Goal: Information Seeking & Learning: Learn about a topic

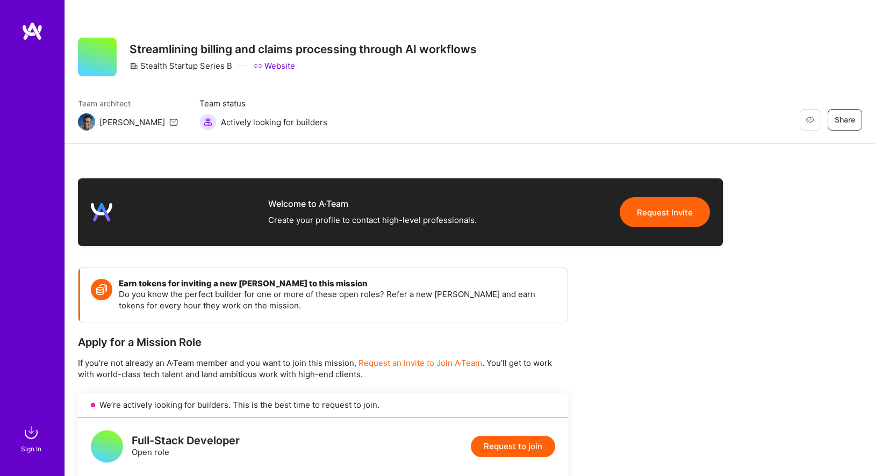
scroll to position [320, 0]
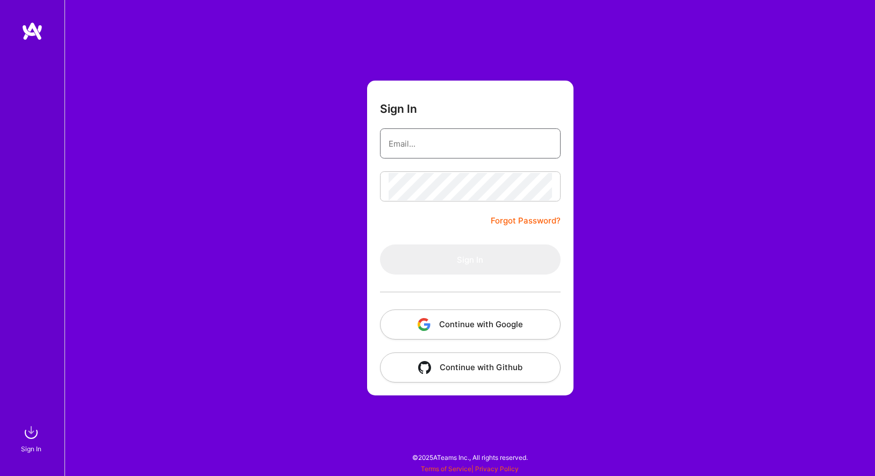
click at [509, 139] on input "email" at bounding box center [470, 143] width 163 height 27
type input "[EMAIL_ADDRESS][DOMAIN_NAME]"
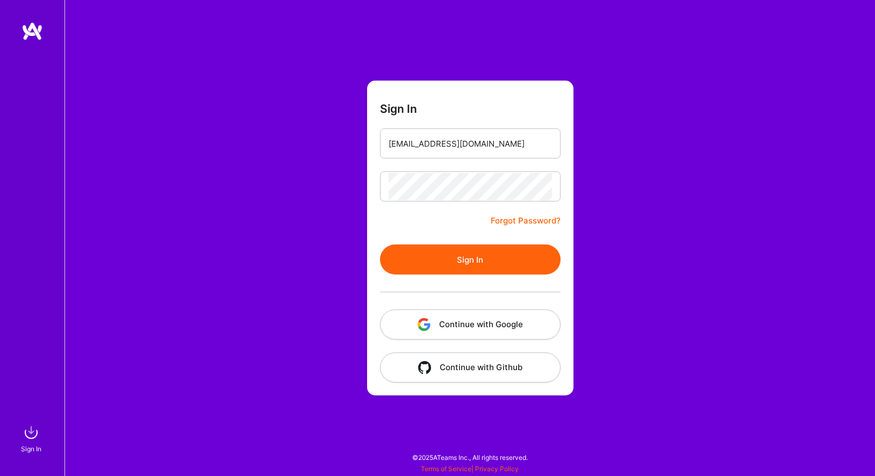
click at [438, 257] on button "Sign In" at bounding box center [470, 260] width 181 height 30
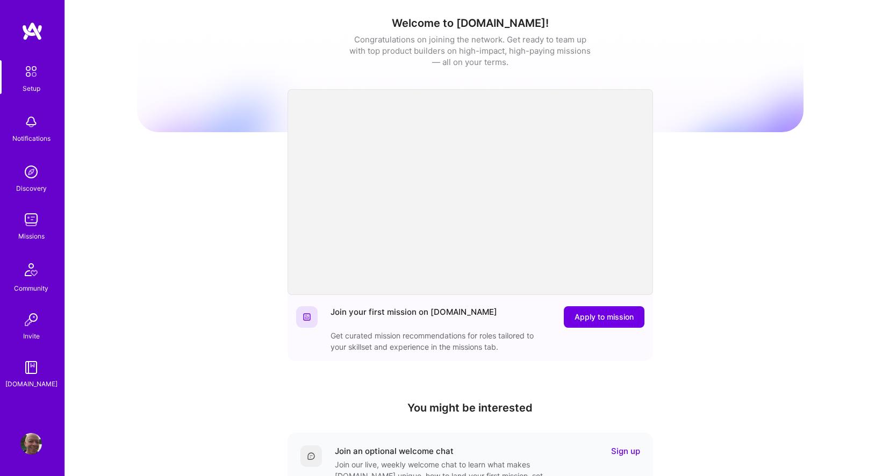
click at [37, 217] on img at bounding box center [31, 220] width 22 height 22
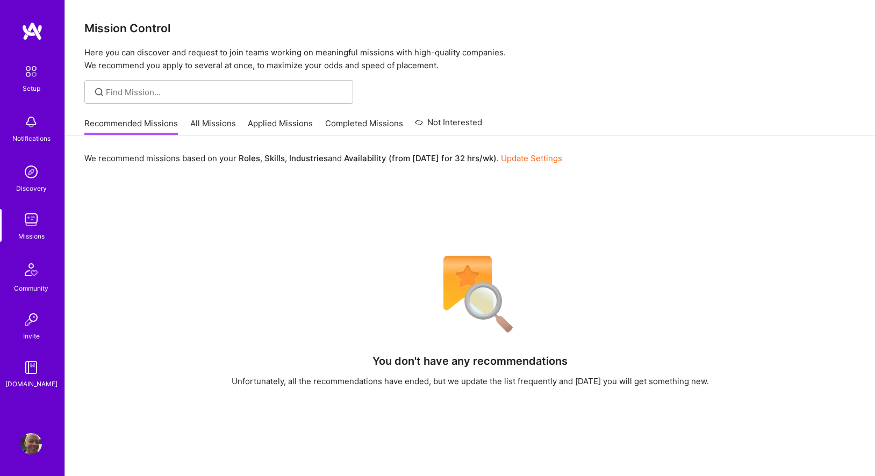
click at [221, 123] on link "All Missions" at bounding box center [213, 127] width 46 height 18
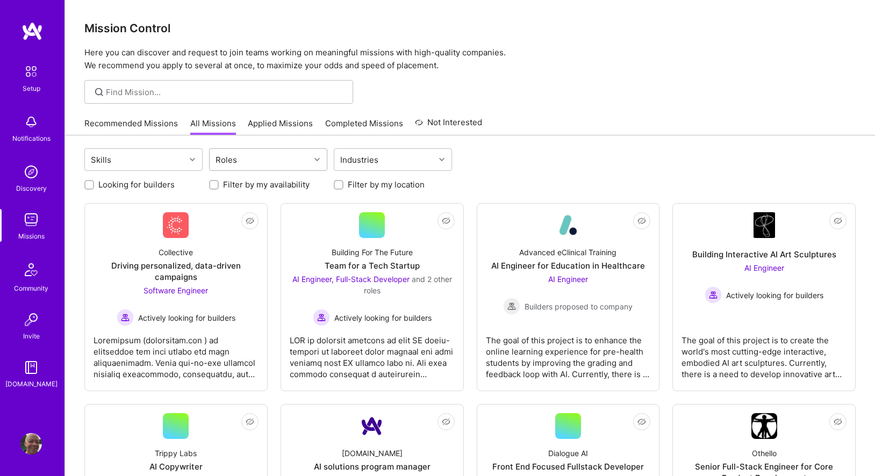
click at [318, 161] on icon at bounding box center [317, 159] width 5 height 5
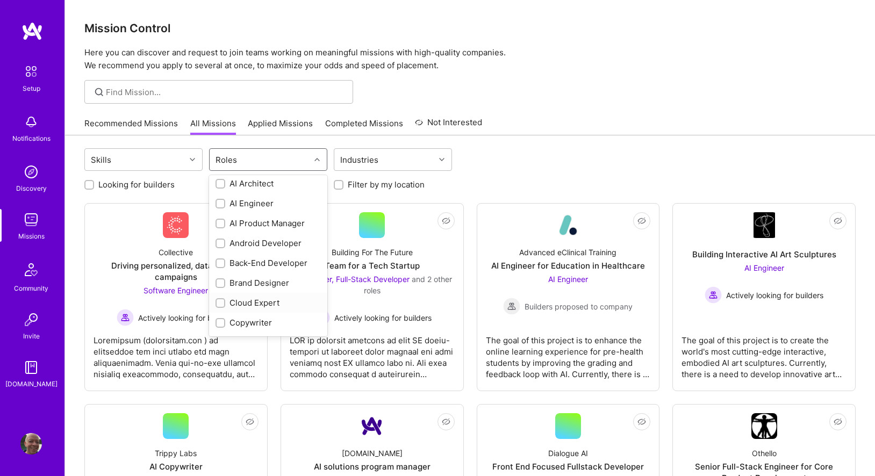
scroll to position [5, 0]
click at [224, 260] on div at bounding box center [221, 262] width 10 height 10
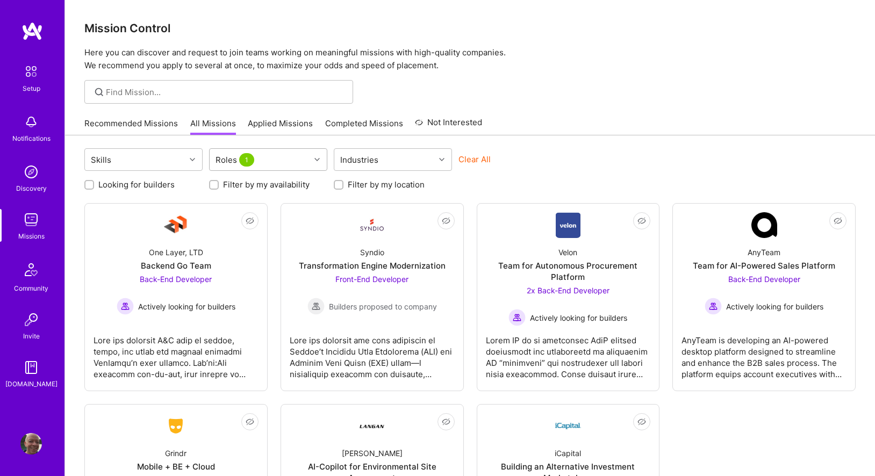
click at [320, 155] on div at bounding box center [318, 160] width 17 height 14
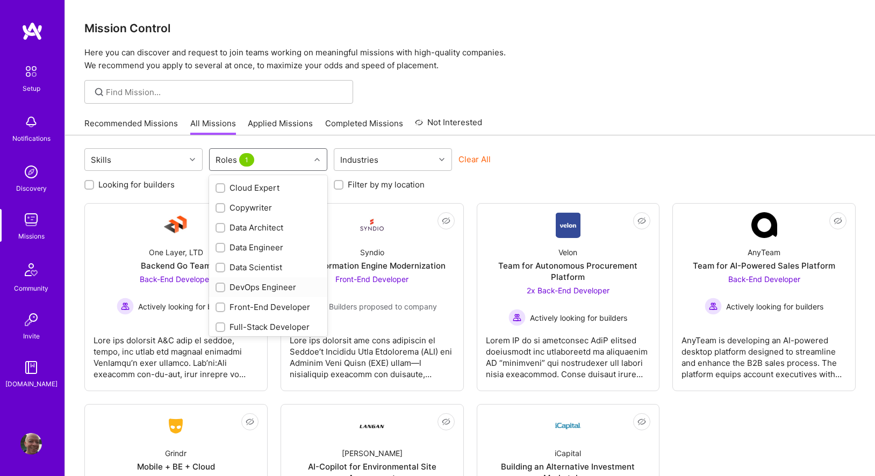
scroll to position [120, 0]
click at [220, 244] on input "checkbox" at bounding box center [222, 247] width 8 height 8
checkbox input "true"
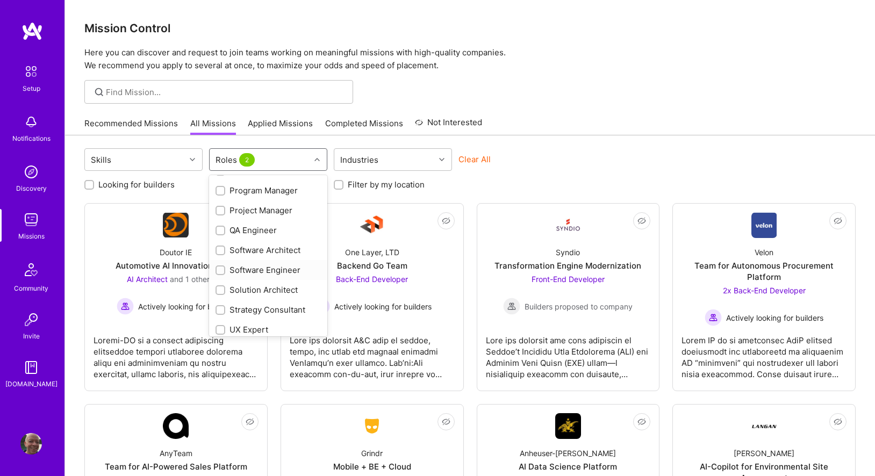
scroll to position [400, 0]
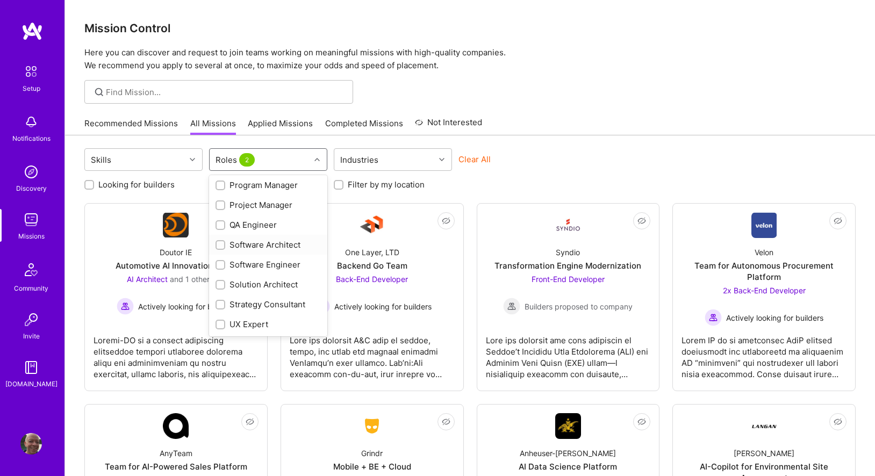
click at [222, 247] on input "checkbox" at bounding box center [222, 246] width 8 height 8
checkbox input "true"
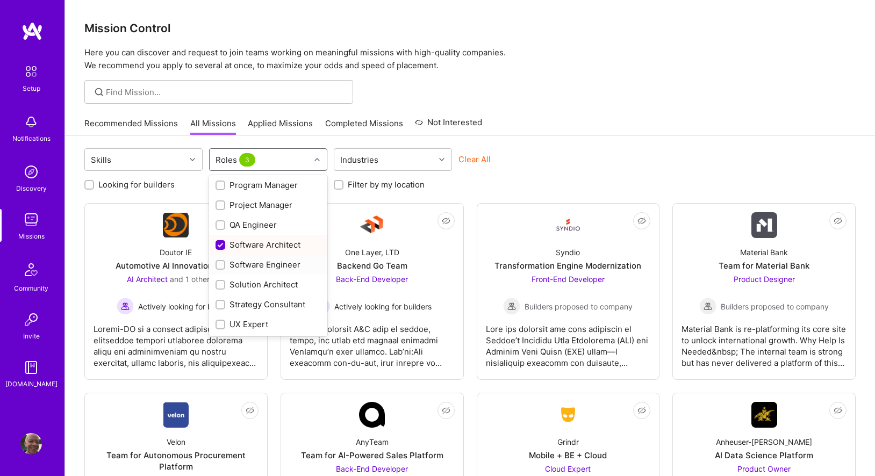
click at [218, 264] on input "checkbox" at bounding box center [222, 266] width 8 height 8
checkbox input "true"
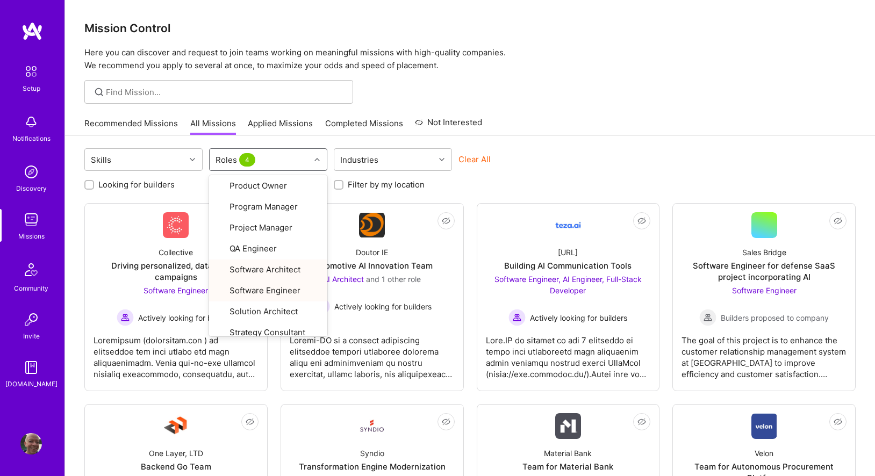
click at [568, 167] on div "Clear All" at bounding box center [518, 164] width 118 height 20
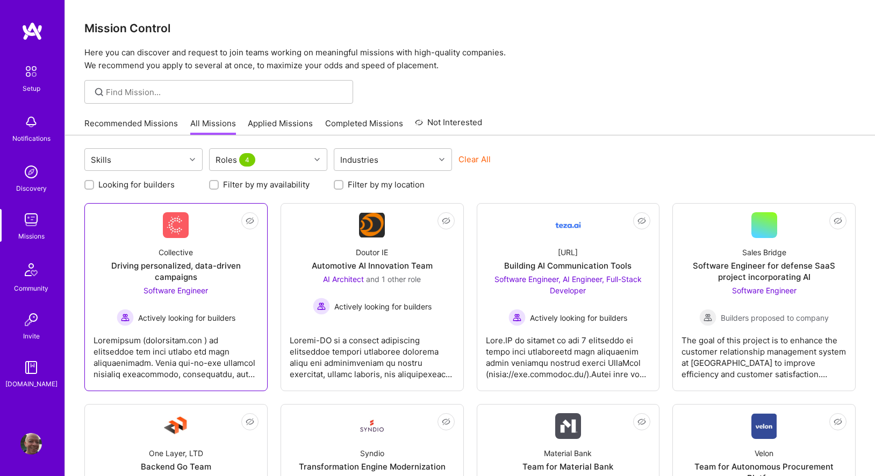
scroll to position [47, 0]
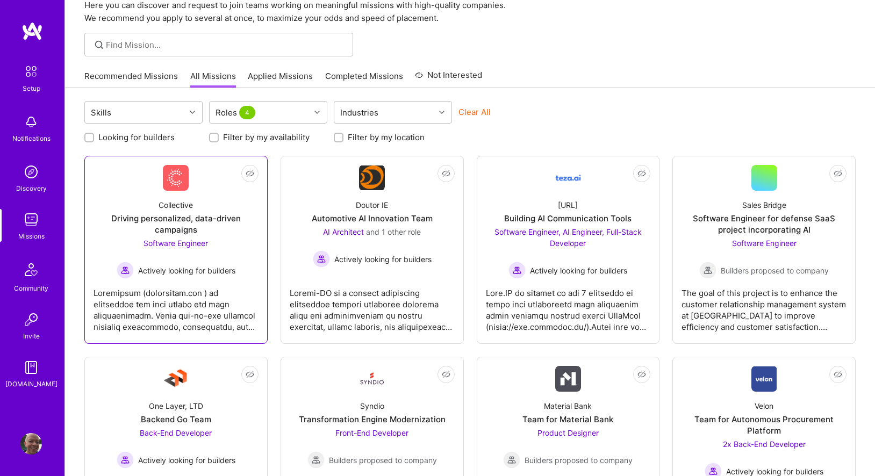
click at [176, 298] on div at bounding box center [176, 306] width 165 height 54
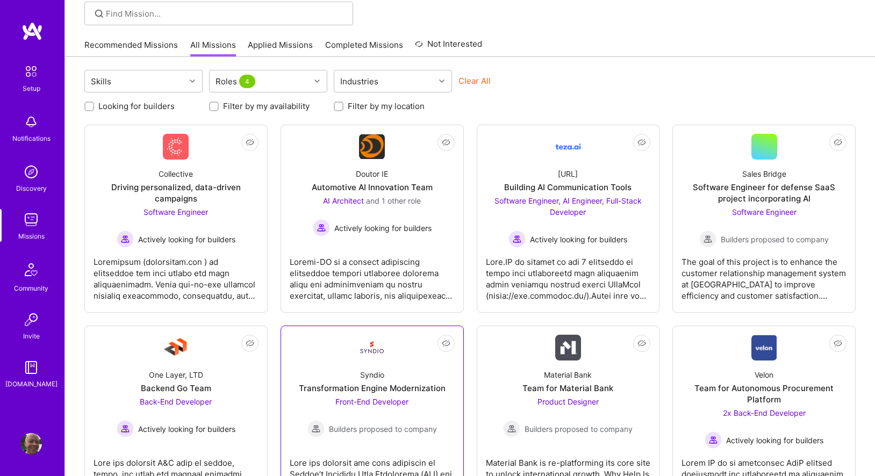
scroll to position [91, 0]
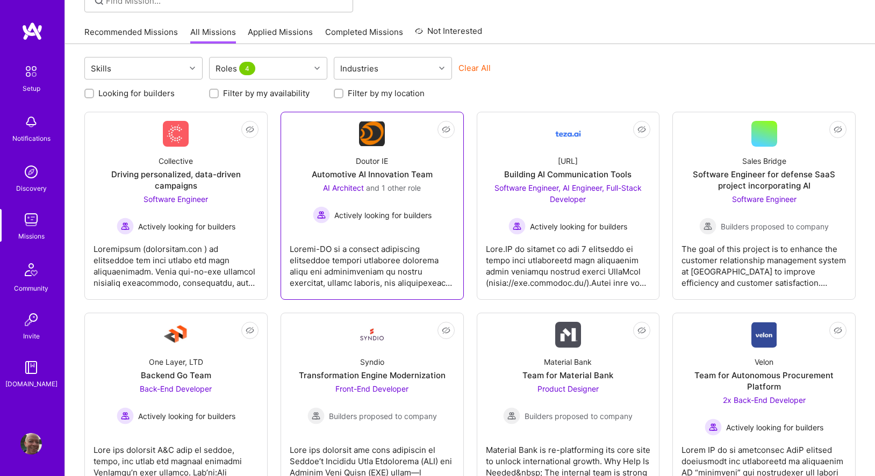
click at [400, 268] on div at bounding box center [372, 262] width 165 height 54
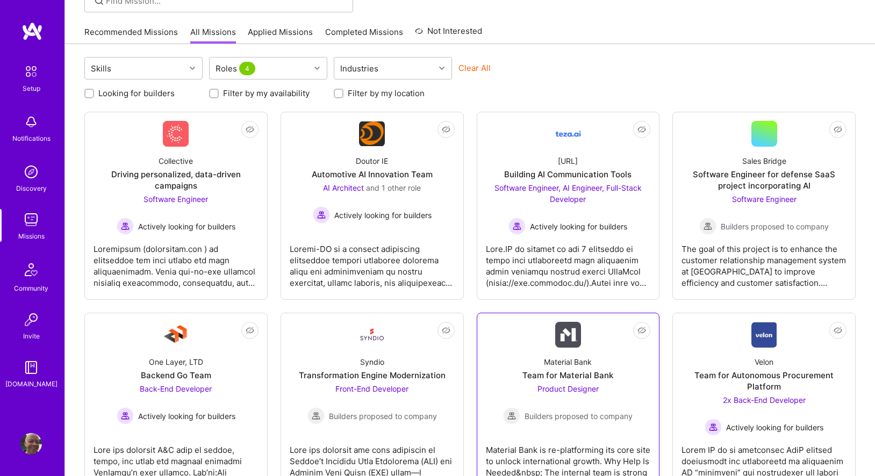
scroll to position [122, 0]
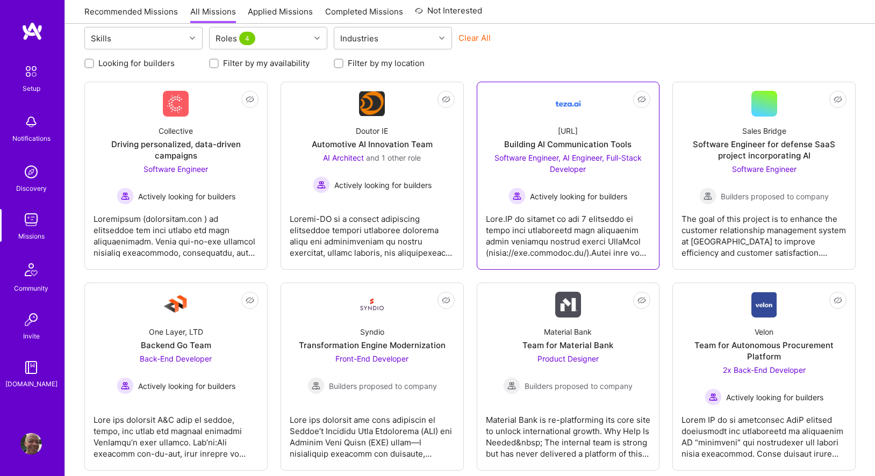
click at [592, 198] on span "Actively looking for builders" at bounding box center [578, 196] width 97 height 11
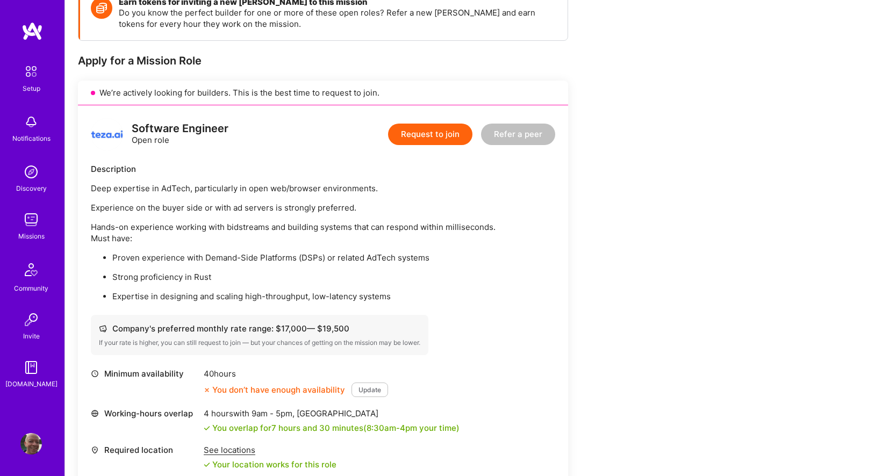
scroll to position [172, 0]
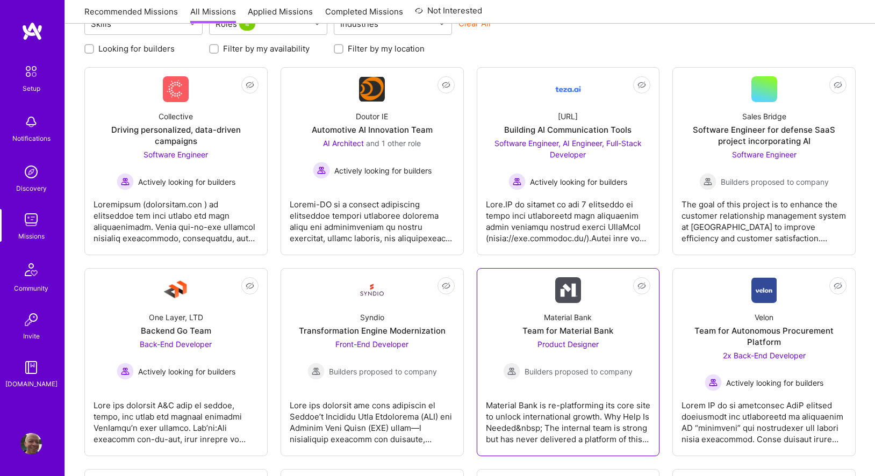
scroll to position [154, 0]
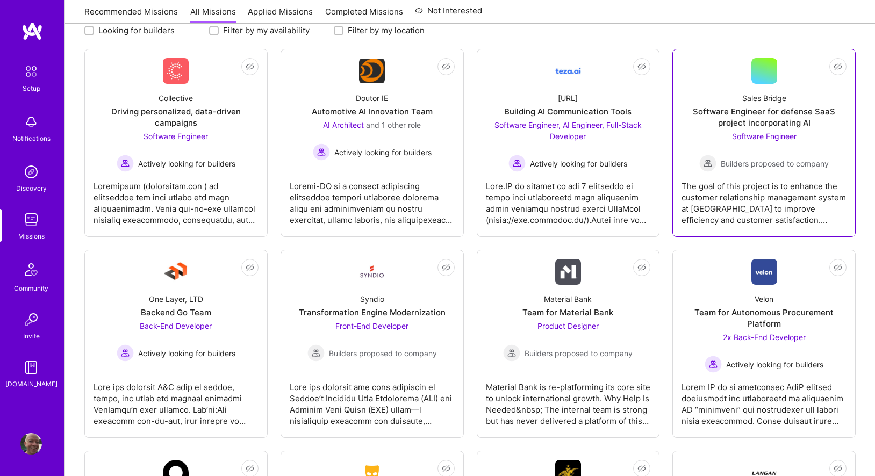
click at [768, 136] on span "Software Engineer" at bounding box center [764, 136] width 65 height 9
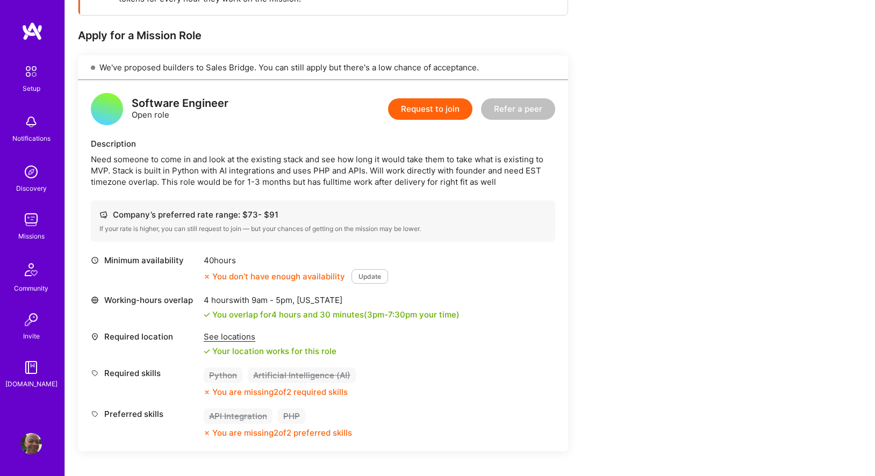
scroll to position [201, 0]
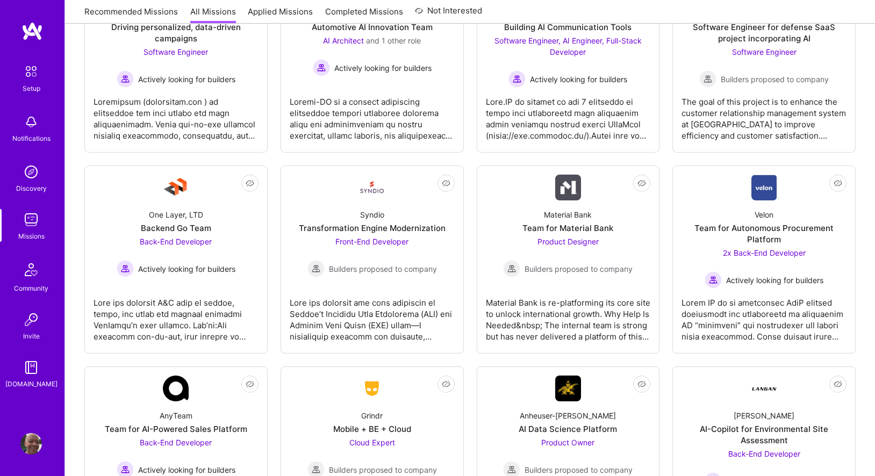
scroll to position [242, 0]
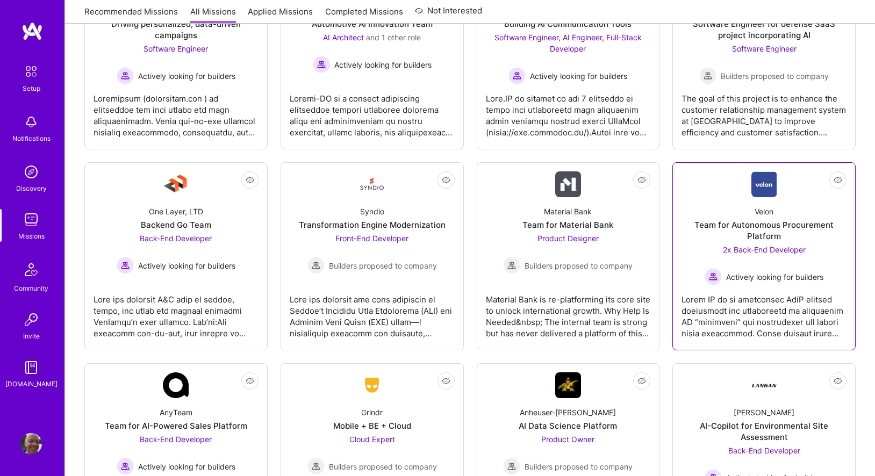
click at [750, 306] on div at bounding box center [764, 313] width 165 height 54
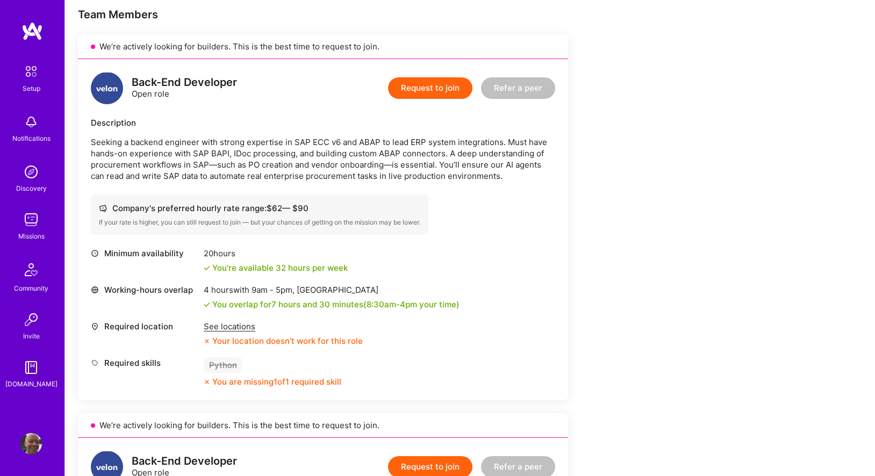
scroll to position [219, 0]
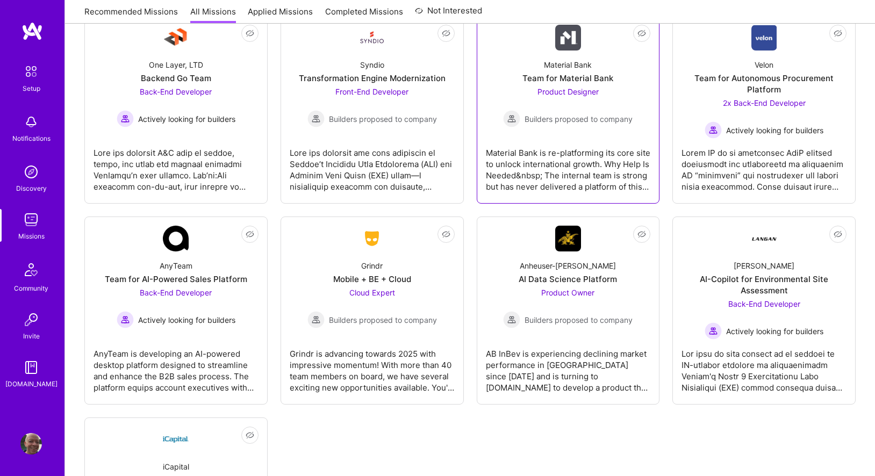
scroll to position [419, 0]
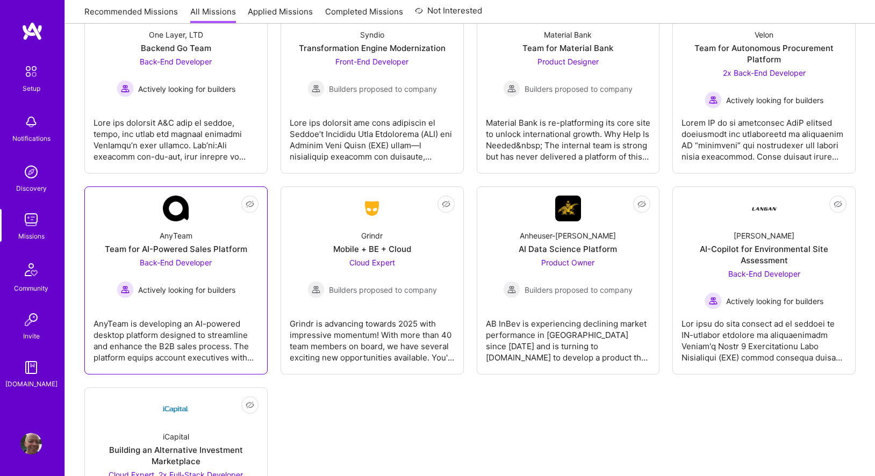
click at [148, 345] on div "AnyTeam is developing an AI-powered desktop platform designed to streamline and…" at bounding box center [176, 337] width 165 height 54
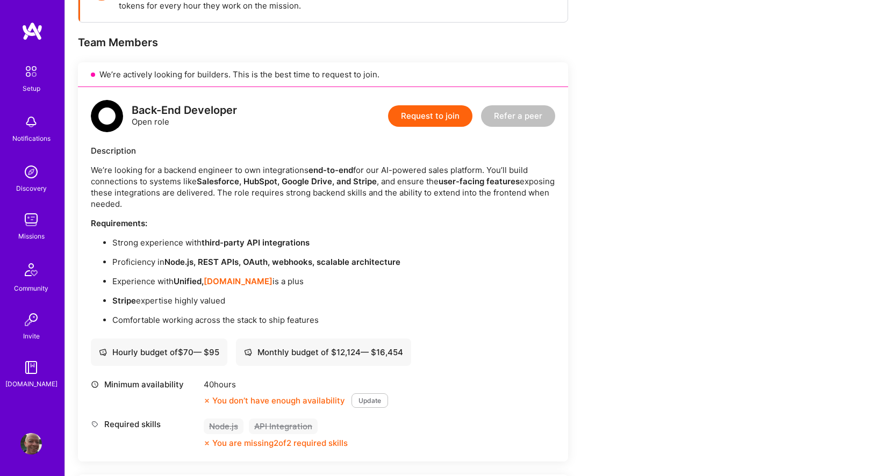
scroll to position [211, 0]
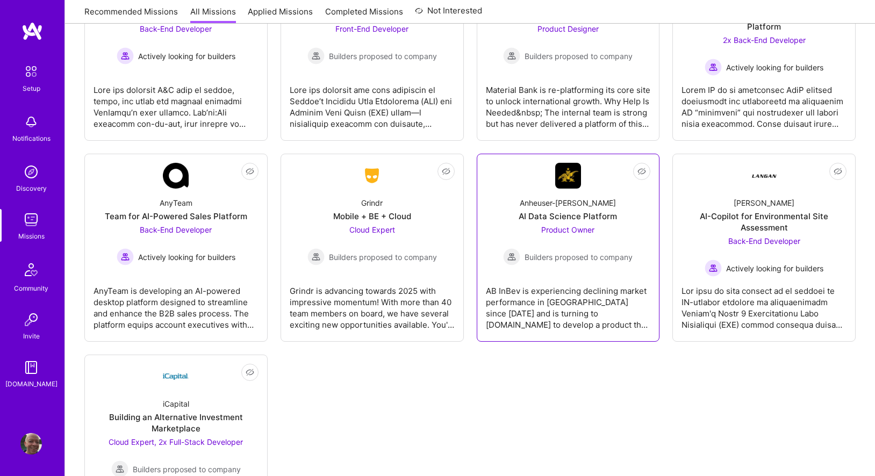
scroll to position [499, 0]
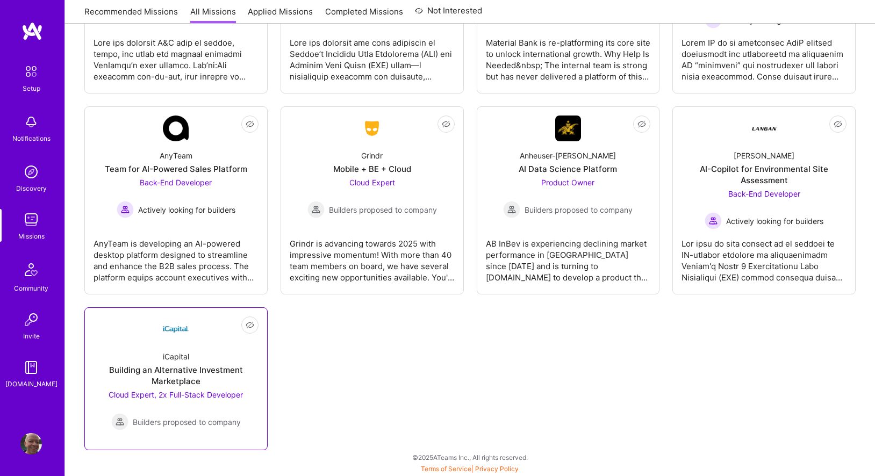
click at [166, 379] on div "Building an Alternative Investment Marketplace" at bounding box center [176, 376] width 165 height 23
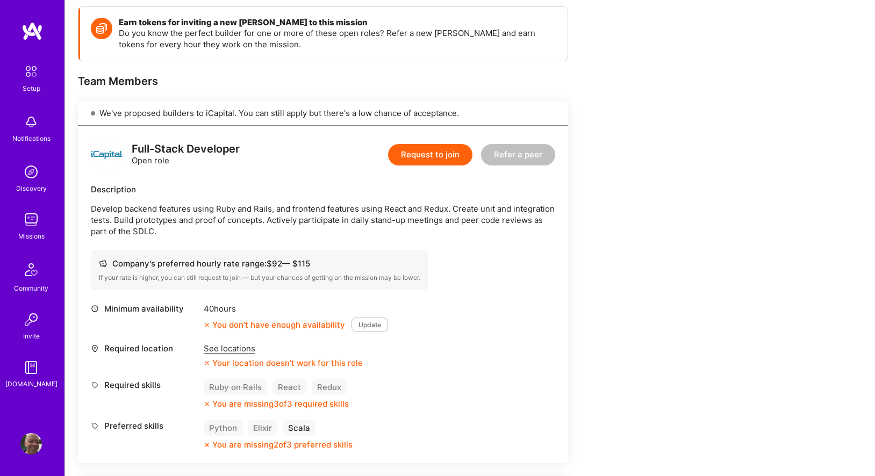
scroll to position [147, 0]
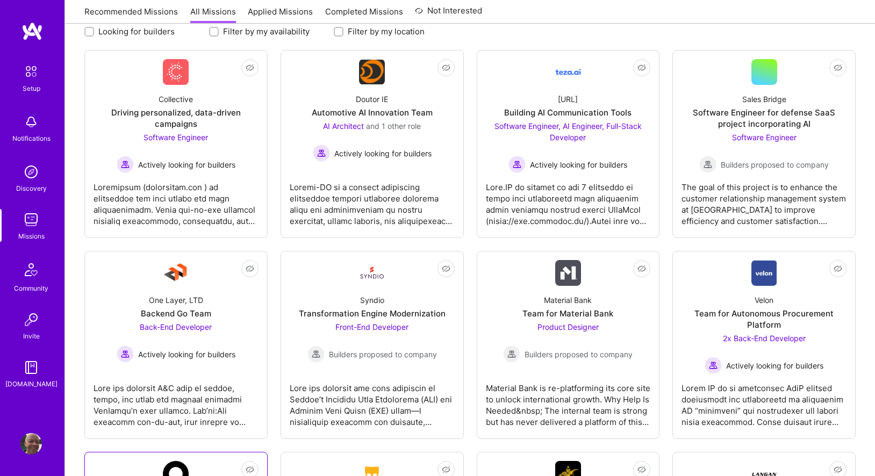
scroll to position [77, 0]
